Goal: Transaction & Acquisition: Purchase product/service

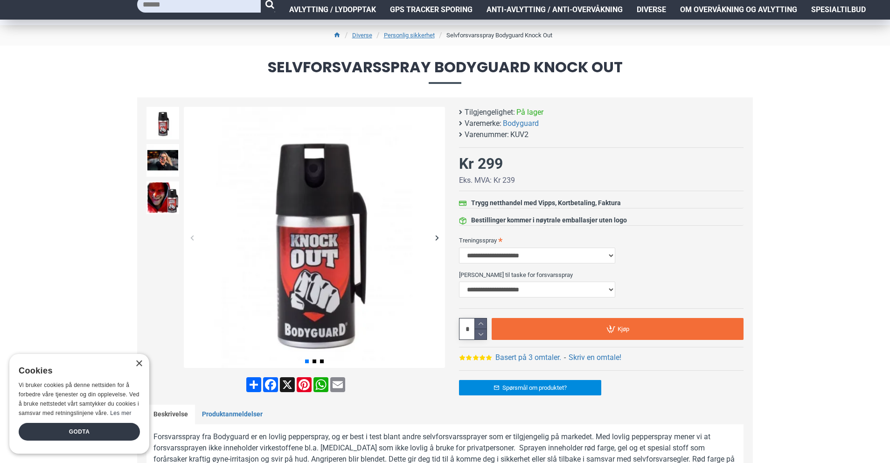
scroll to position [52, 0]
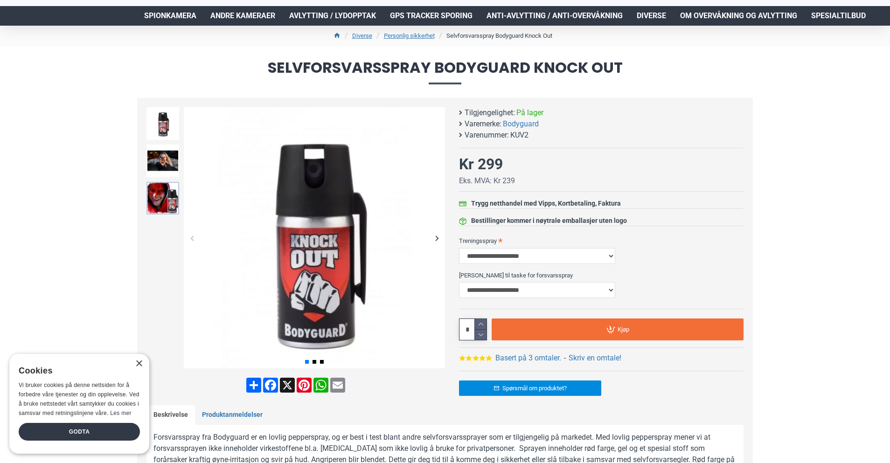
click at [162, 195] on img at bounding box center [163, 198] width 33 height 33
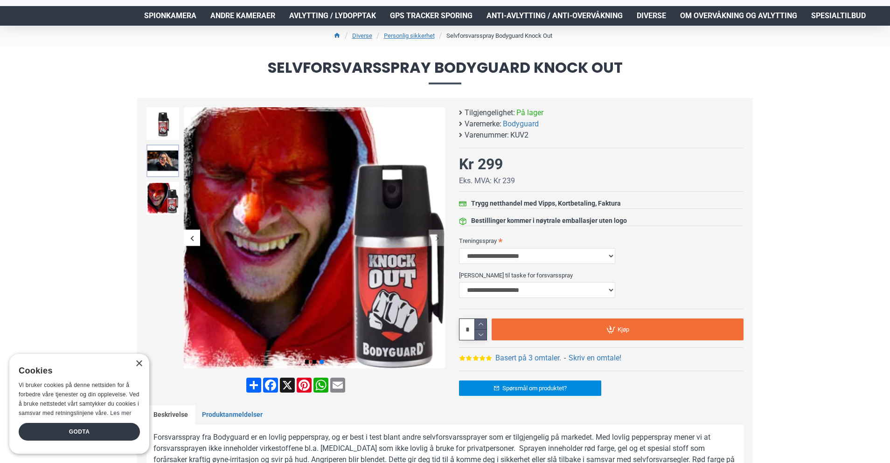
click at [164, 164] on img at bounding box center [163, 161] width 33 height 33
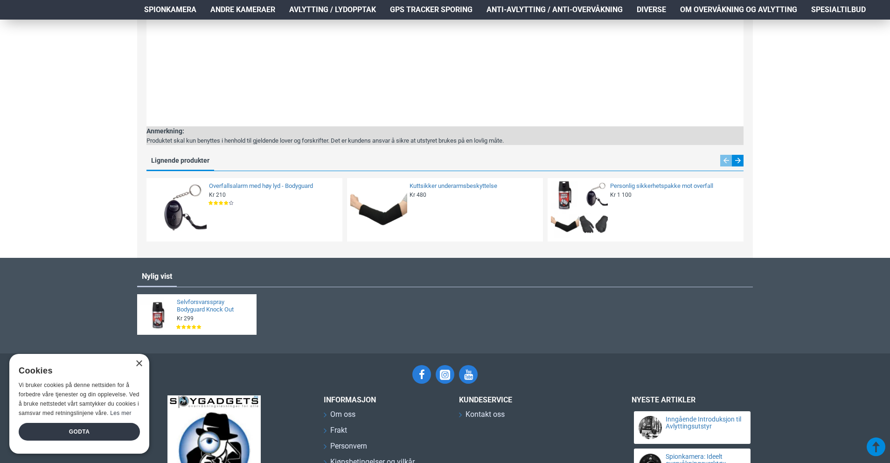
scroll to position [1672, 0]
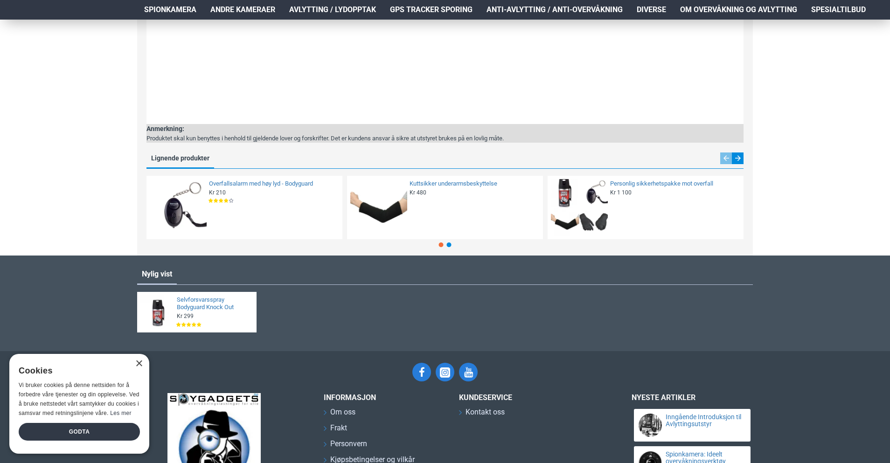
click at [596, 202] on img at bounding box center [579, 207] width 57 height 57
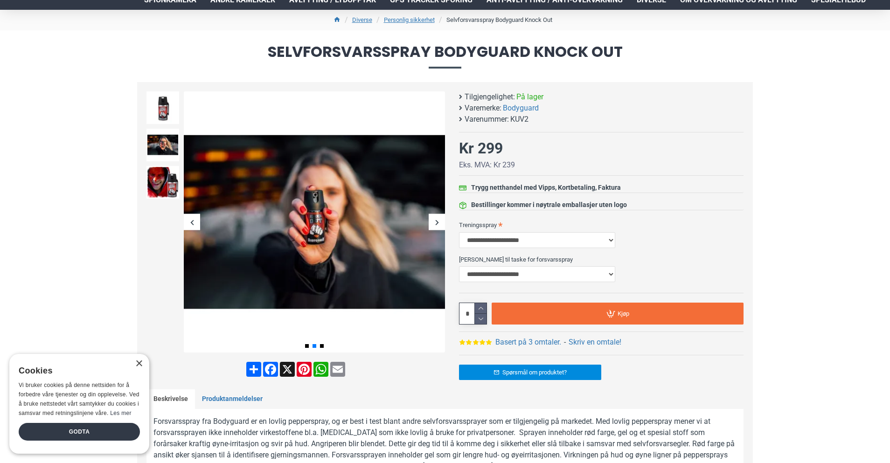
scroll to position [0, 0]
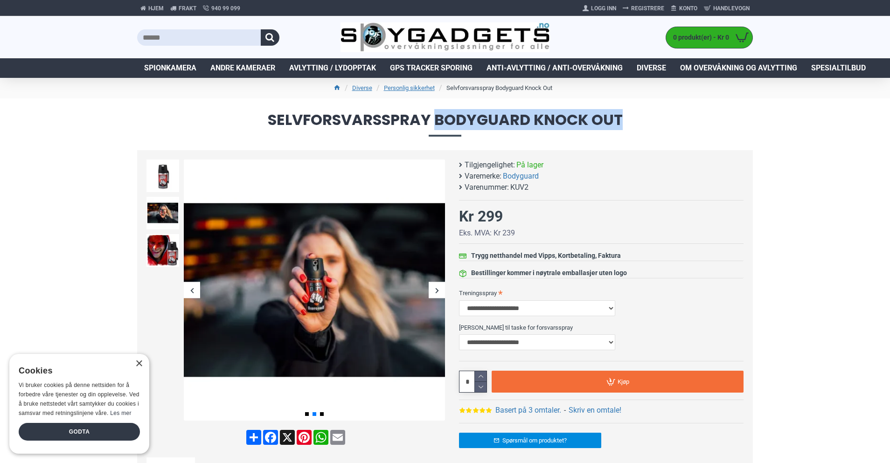
drag, startPoint x: 436, startPoint y: 119, endPoint x: 645, endPoint y: 120, distance: 209.5
click at [645, 120] on span "Selvforsvarsspray Bodyguard Knock Out" at bounding box center [445, 124] width 616 height 24
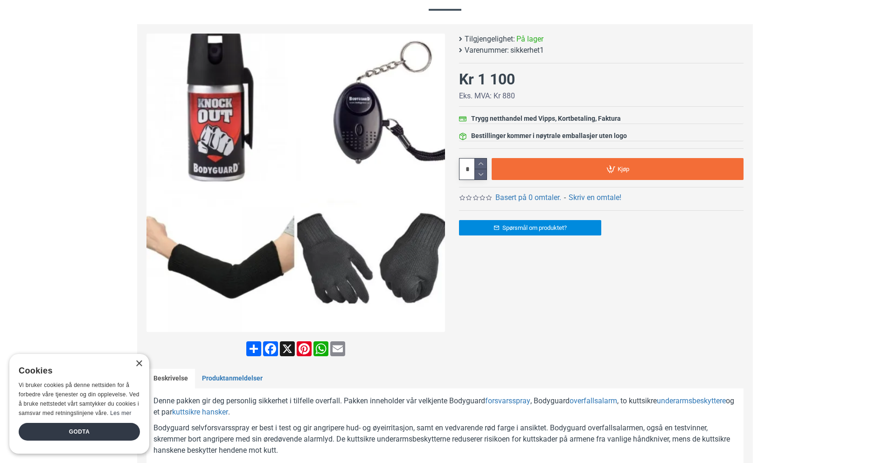
scroll to position [105, 0]
